Goal: Transaction & Acquisition: Purchase product/service

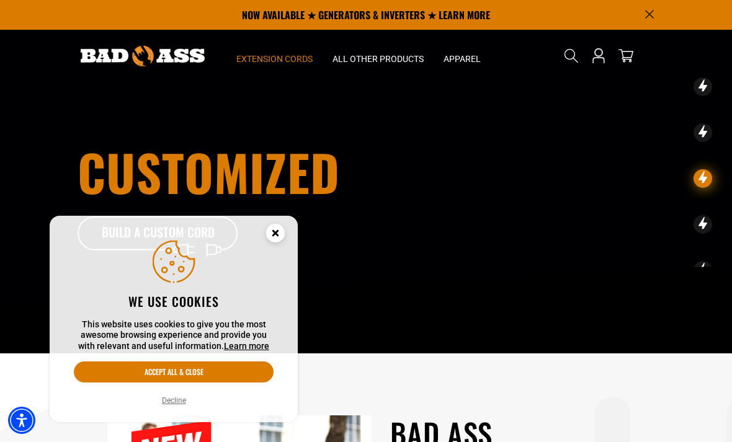
click at [275, 59] on span "Extension Cords" at bounding box center [274, 58] width 76 height 11
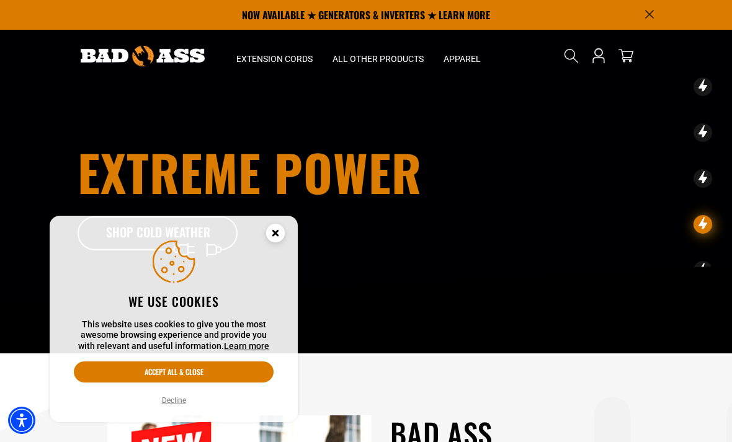
click at [281, 231] on circle "Close this option" at bounding box center [275, 233] width 19 height 19
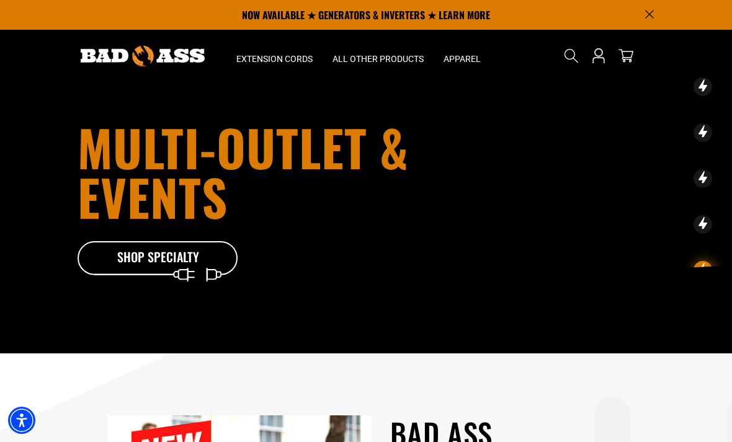
click at [575, 50] on icon "Search" at bounding box center [571, 55] width 15 height 15
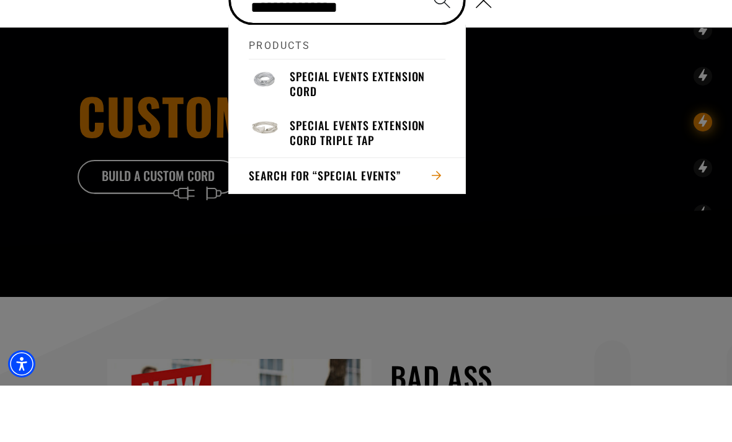
type input "**********"
click at [355, 126] on h3 "Special Events Extension Cord" at bounding box center [368, 140] width 156 height 29
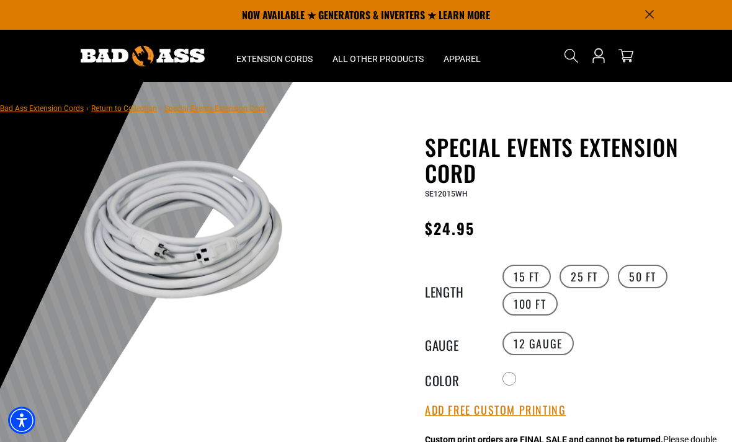
click at [644, 272] on label "50 FT" at bounding box center [643, 277] width 50 height 24
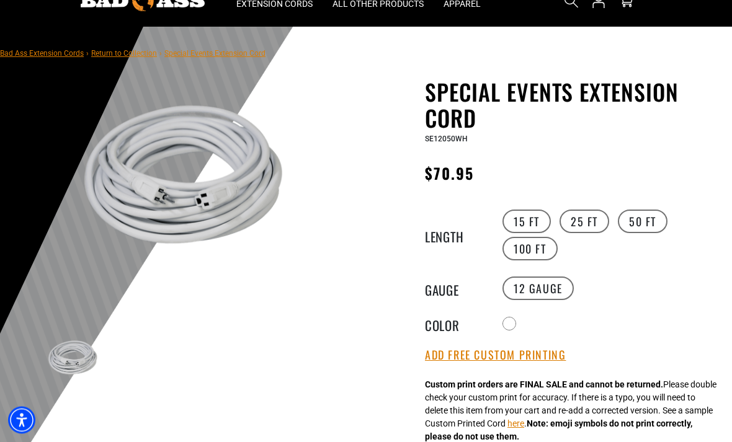
scroll to position [55, 0]
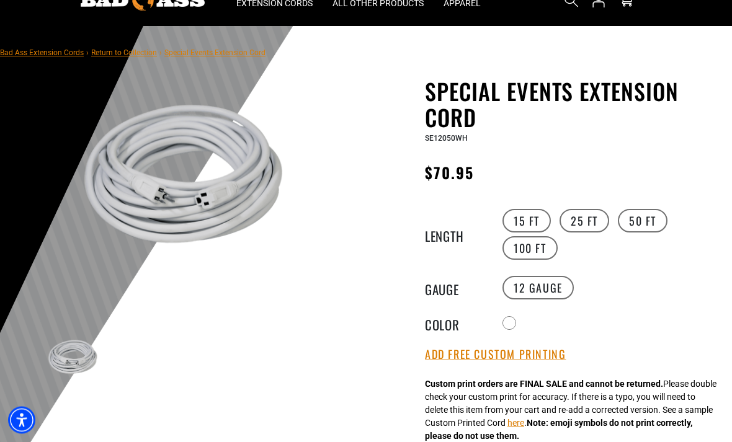
click at [507, 322] on div at bounding box center [509, 323] width 12 height 12
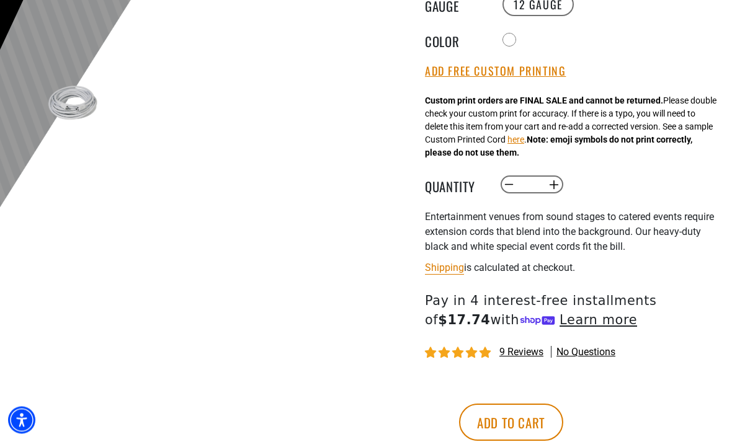
scroll to position [340, 0]
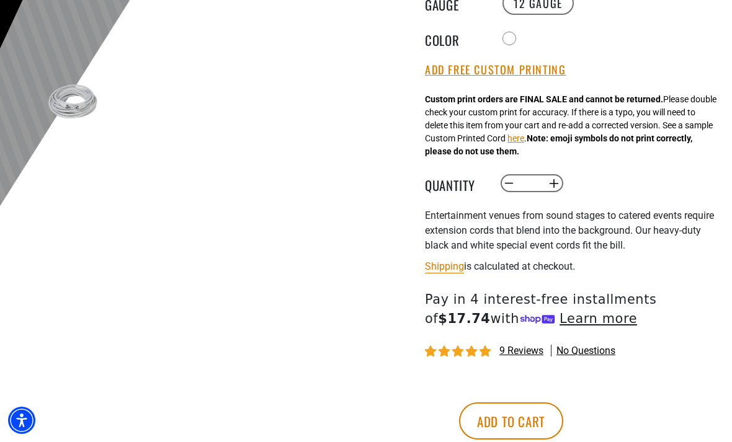
click at [563, 423] on button "Add to cart" at bounding box center [511, 420] width 104 height 37
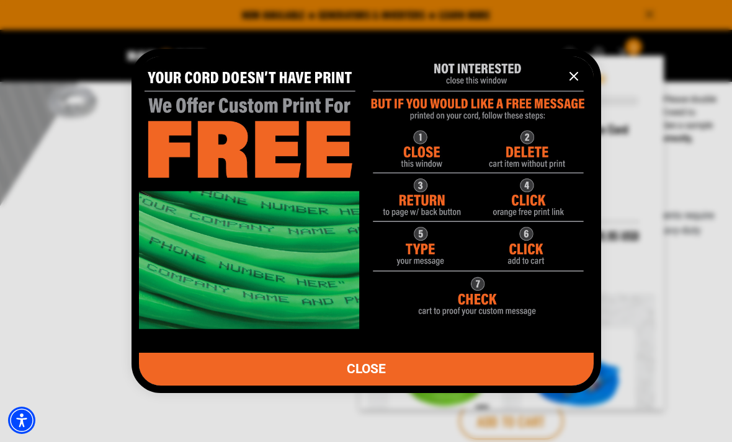
click at [577, 84] on icon "information" at bounding box center [573, 76] width 15 height 15
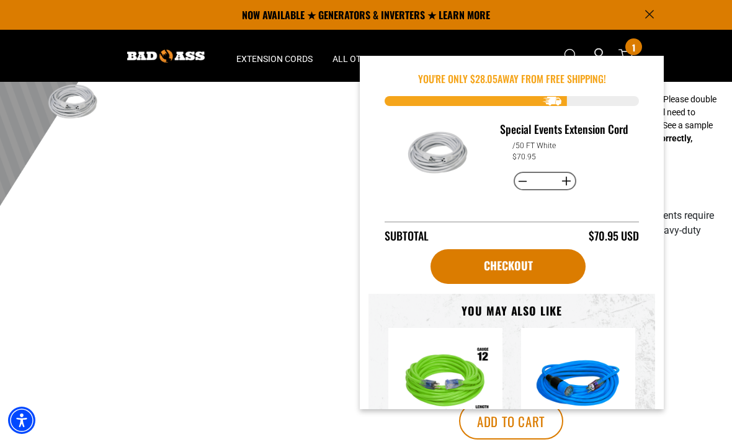
click at [520, 265] on link "Checkout" at bounding box center [507, 266] width 155 height 35
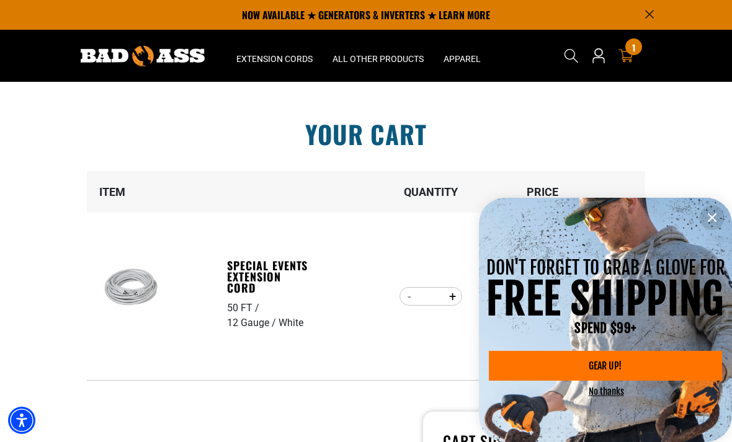
click at [729, 212] on div "DON'T FORGET TO GRAB A GLOVE FOR FREE SHIPPING SPEND $99+ GEAR UP! No thanks" at bounding box center [605, 320] width 253 height 244
click at [715, 221] on icon "information" at bounding box center [711, 217] width 7 height 7
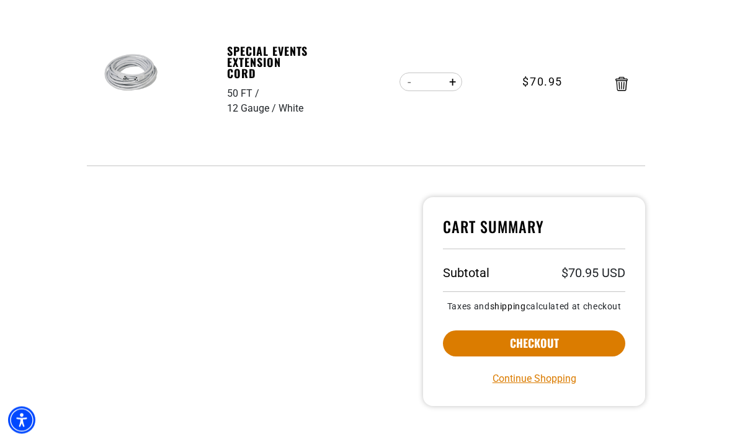
scroll to position [215, 0]
click at [539, 354] on button "Checkout" at bounding box center [534, 343] width 182 height 26
